Goal: Feedback & Contribution: Submit feedback/report problem

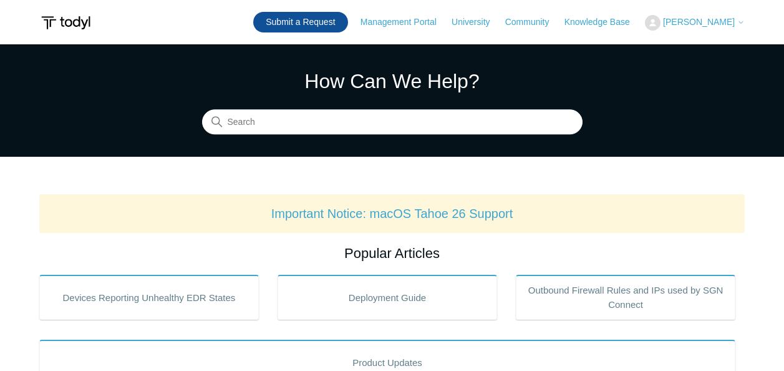
click at [322, 22] on link "Submit a Request" at bounding box center [300, 22] width 94 height 21
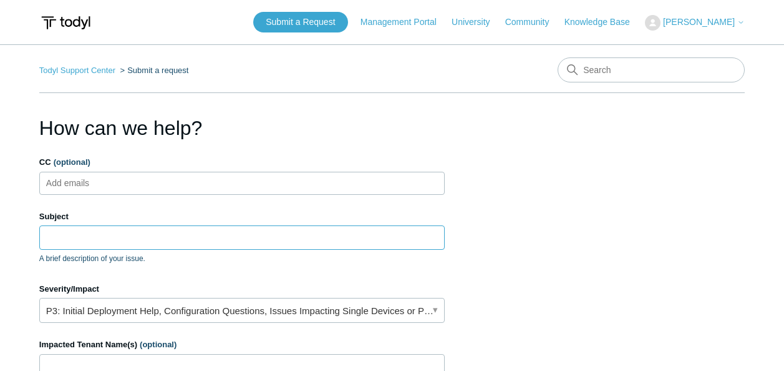
click at [154, 245] on input "Subject" at bounding box center [242, 237] width 406 height 24
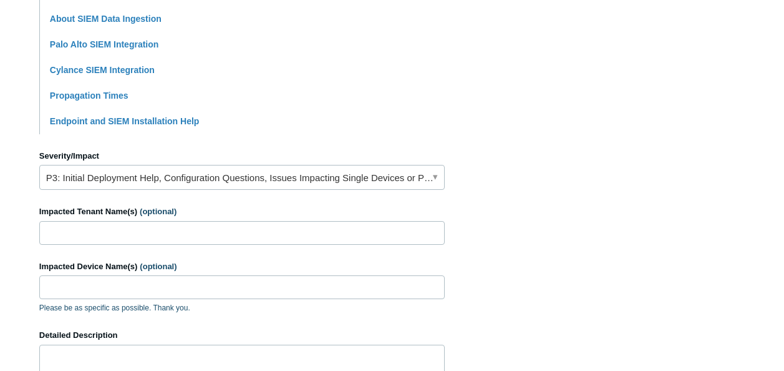
scroll to position [453, 0]
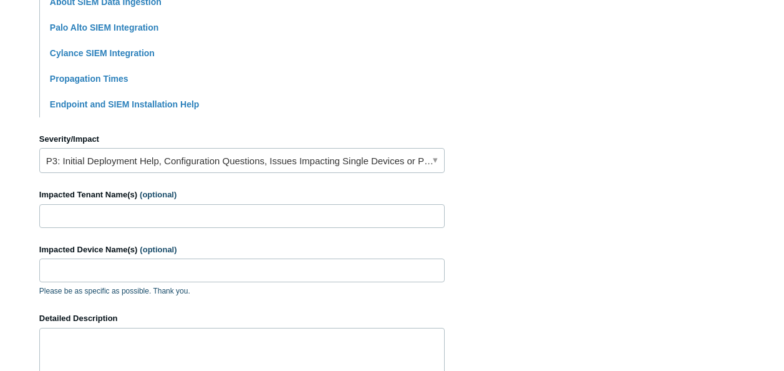
type input "Fortinet Firewall SIEM"
click at [431, 158] on link "P3: Initial Deployment Help, Configuration Questions, Issues Impacting Single D…" at bounding box center [242, 160] width 406 height 25
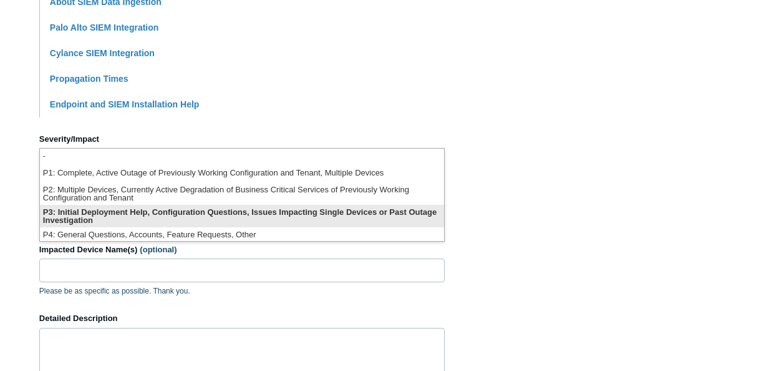
click at [396, 209] on li "P3: Initial Deployment Help, Configuration Questions, Issues Impacting Single D…" at bounding box center [242, 216] width 404 height 22
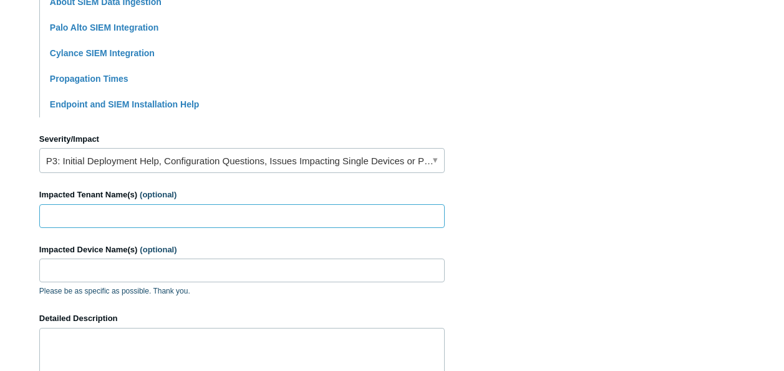
click at [184, 208] on input "Impacted Tenant Name(s) (optional)" at bounding box center [242, 216] width 406 height 24
type input "[PERSON_NAME] Funeral Home"
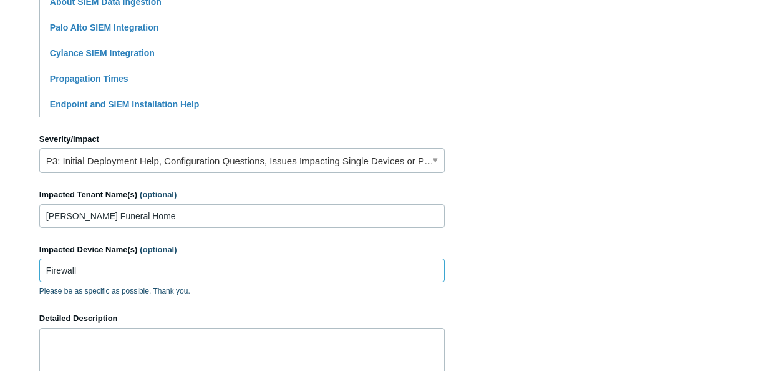
type input "Firewall"
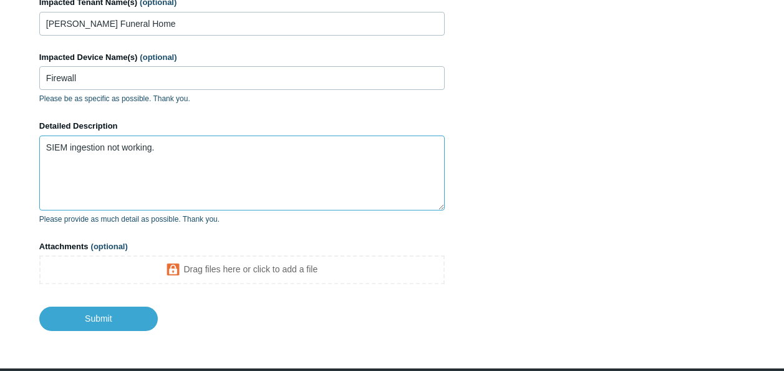
scroll to position [691, 0]
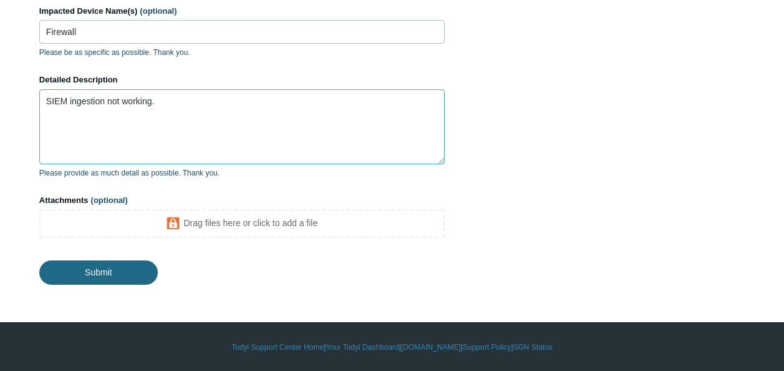
type textarea "SIEM ingestion not working."
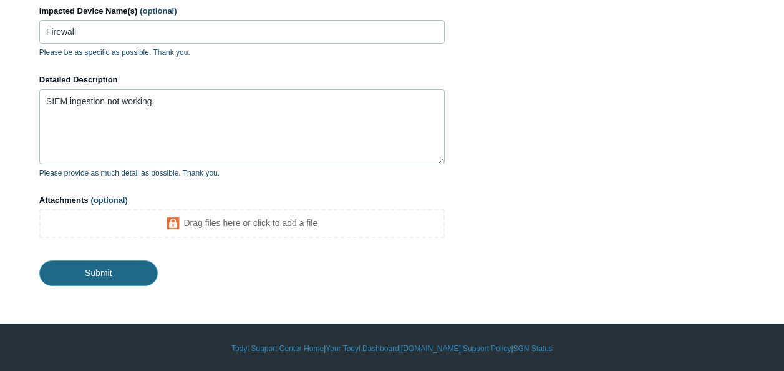
click at [107, 263] on input "Submit" at bounding box center [98, 272] width 119 height 25
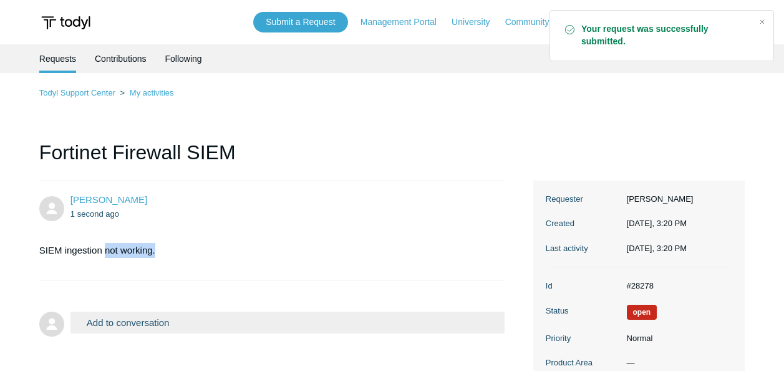
drag, startPoint x: 0, startPoint y: 0, endPoint x: 434, endPoint y: 238, distance: 494.6
click at [434, 238] on section "SIEM ingestion not working." at bounding box center [266, 250] width 454 height 34
drag, startPoint x: 434, startPoint y: 238, endPoint x: 358, endPoint y: 159, distance: 109.5
click at [358, 159] on h1 "Fortinet Firewall SIEM" at bounding box center [272, 158] width 466 height 43
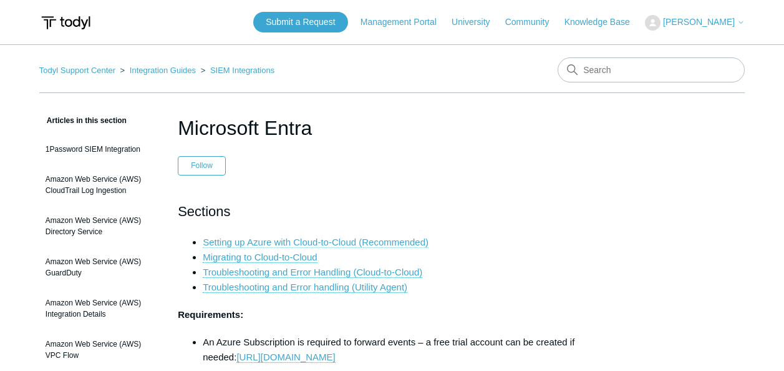
click at [328, 240] on link "Setting up Azure with Cloud-to-Cloud (Recommended)" at bounding box center [316, 242] width 226 height 11
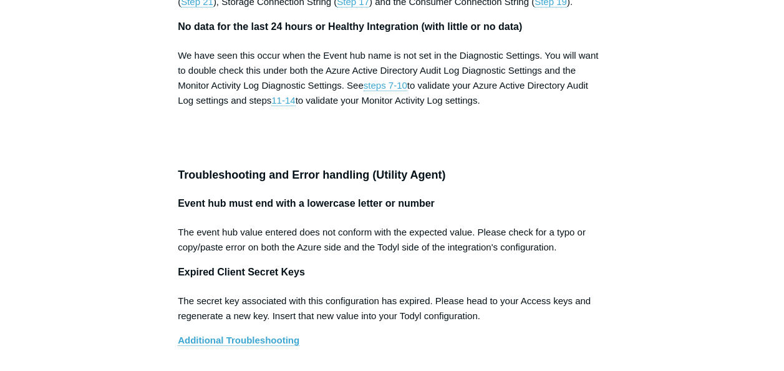
scroll to position [5394, 0]
